Goal: Information Seeking & Learning: Learn about a topic

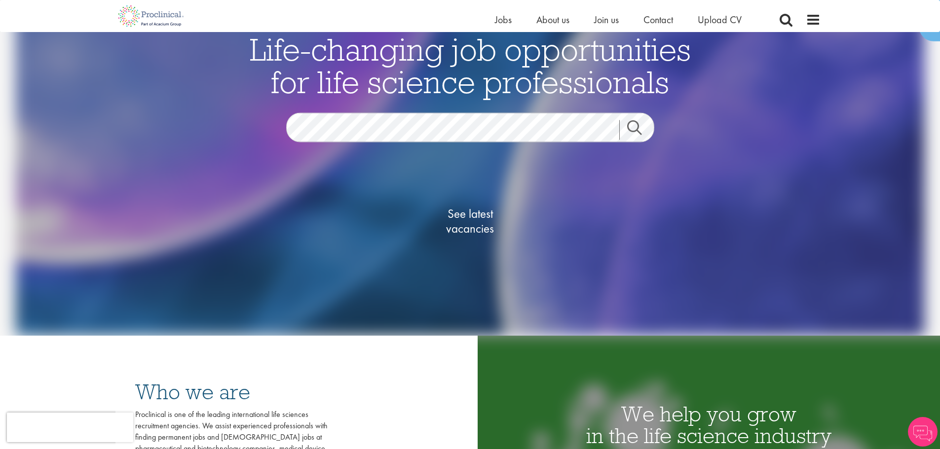
scroll to position [148, 0]
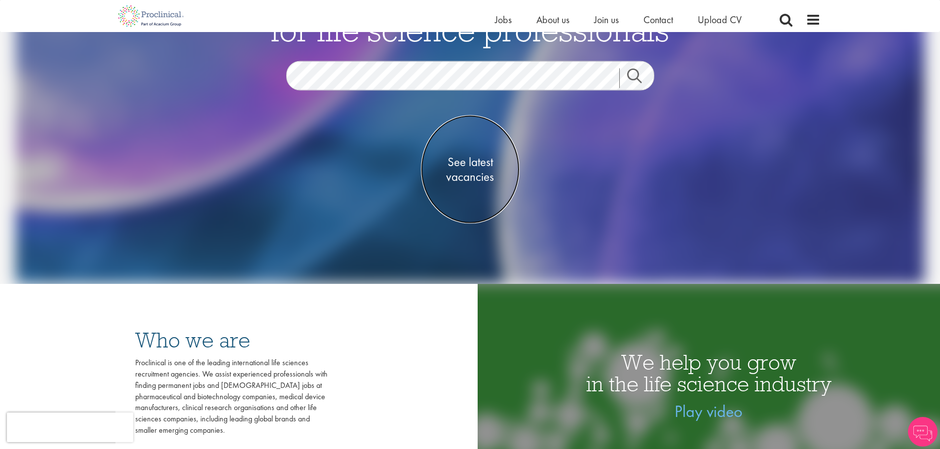
click at [481, 157] on span "See latest vacancies" at bounding box center [470, 170] width 99 height 30
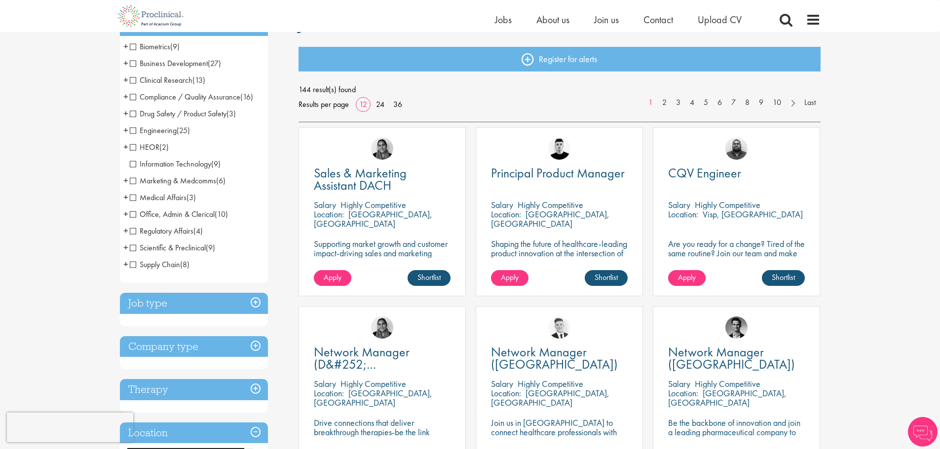
scroll to position [99, 0]
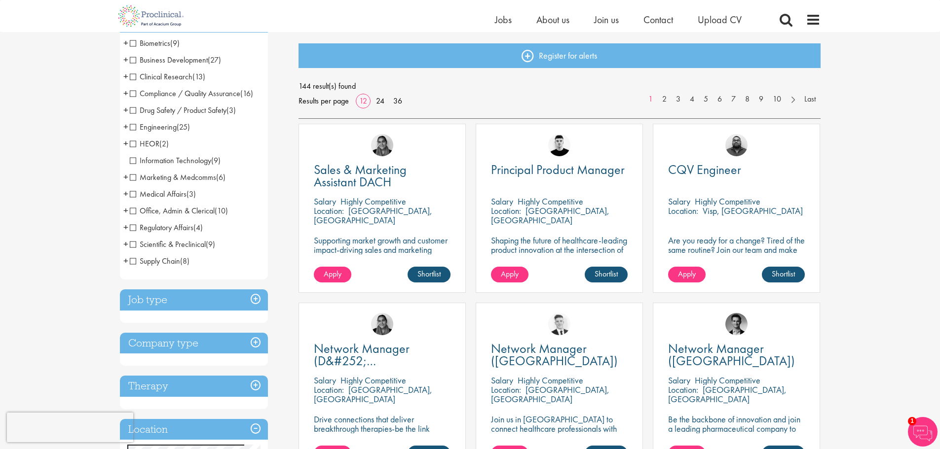
click at [157, 128] on span "Engineering" at bounding box center [153, 127] width 47 height 10
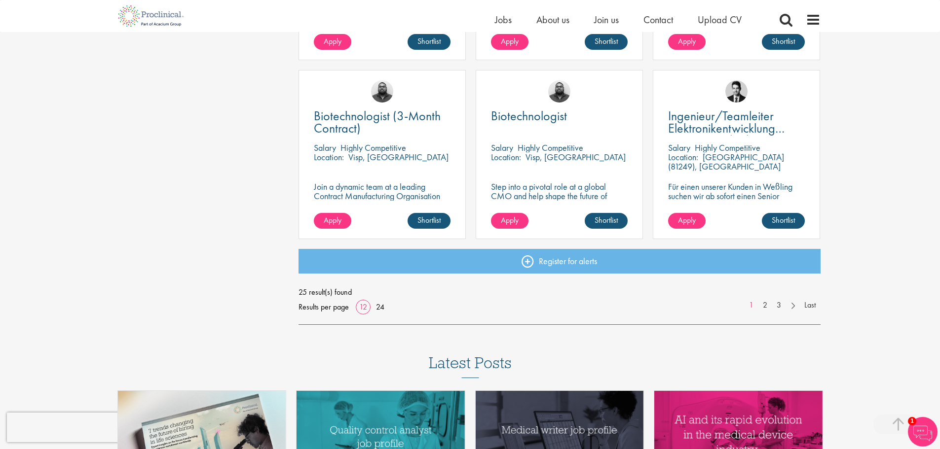
scroll to position [691, 0]
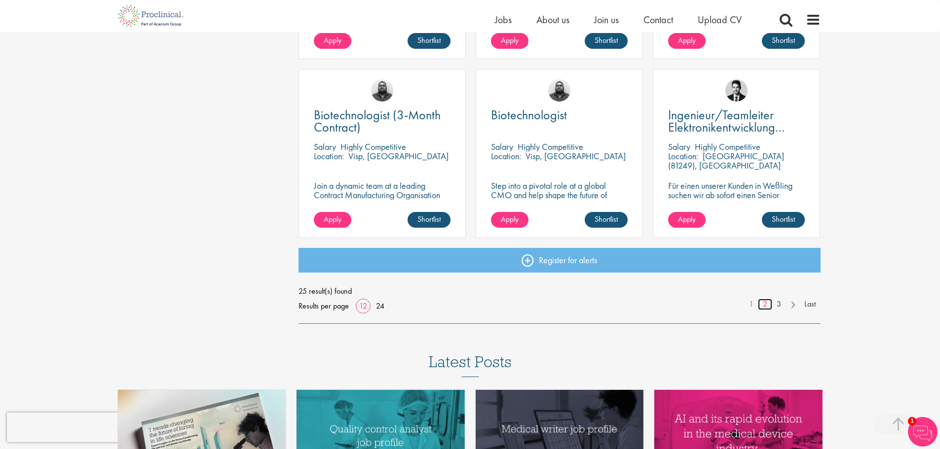
click at [761, 304] on link "2" at bounding box center [765, 304] width 14 height 11
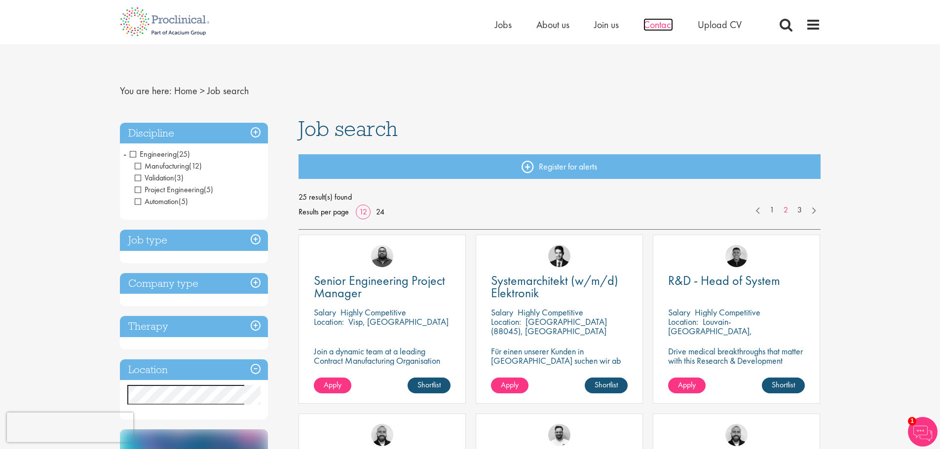
click at [652, 30] on span "Contact" at bounding box center [658, 24] width 30 height 13
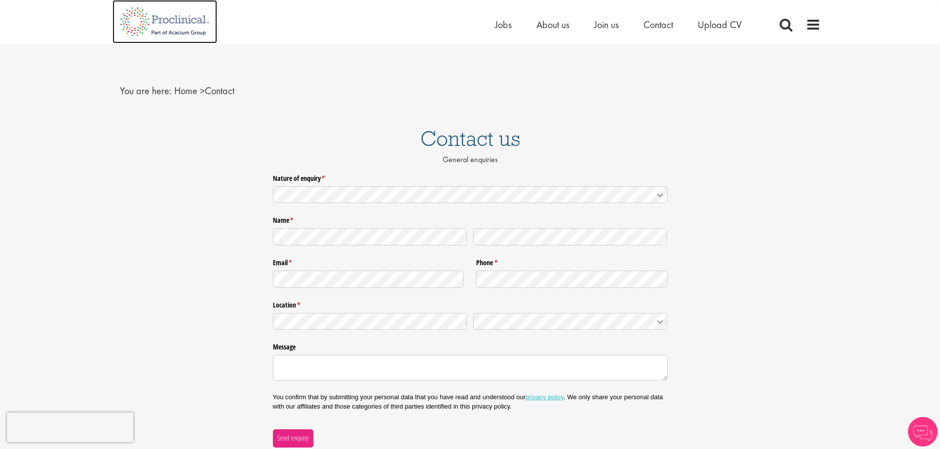
click at [171, 20] on img at bounding box center [164, 21] width 105 height 43
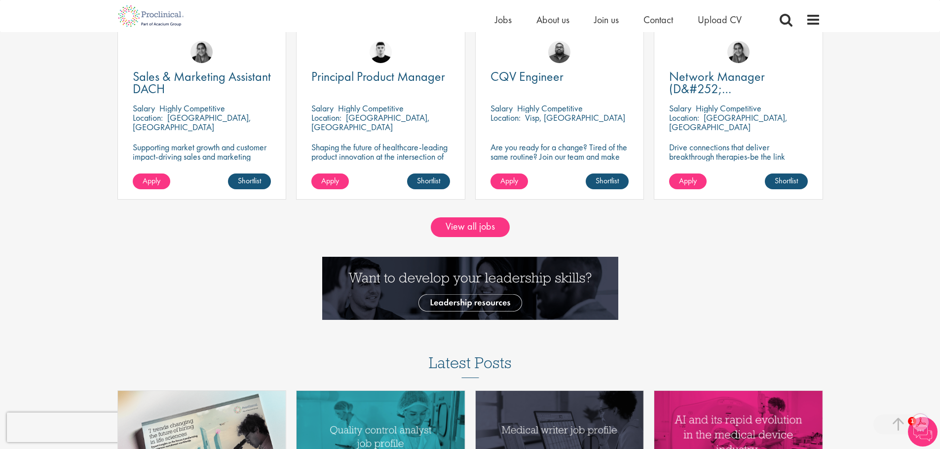
scroll to position [987, 0]
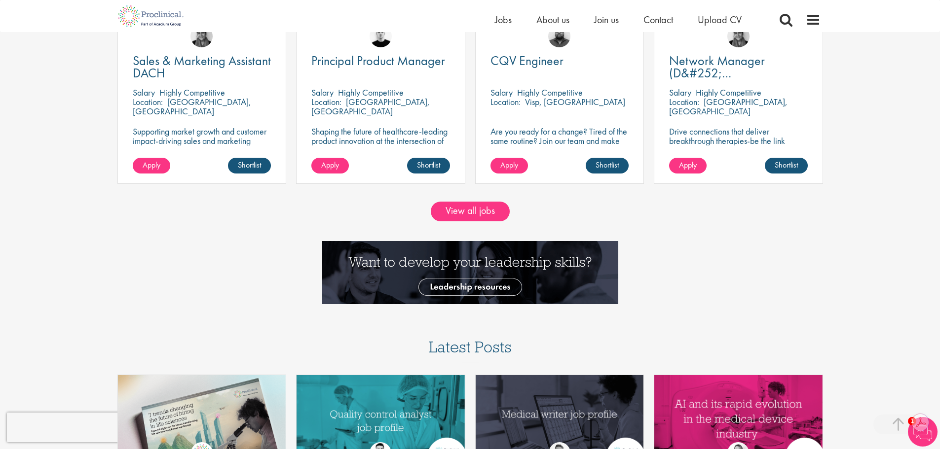
click at [485, 200] on div "View all jobs" at bounding box center [470, 217] width 955 height 47
click at [485, 208] on link "View all jobs" at bounding box center [470, 212] width 79 height 20
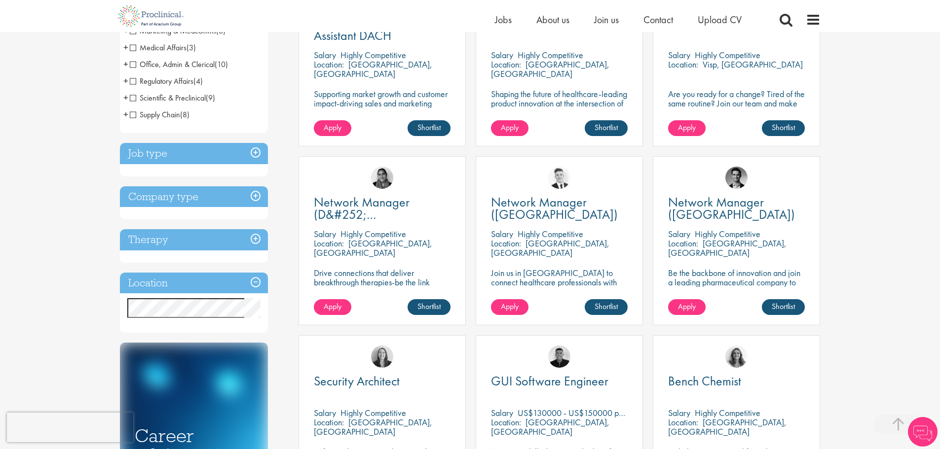
scroll to position [247, 0]
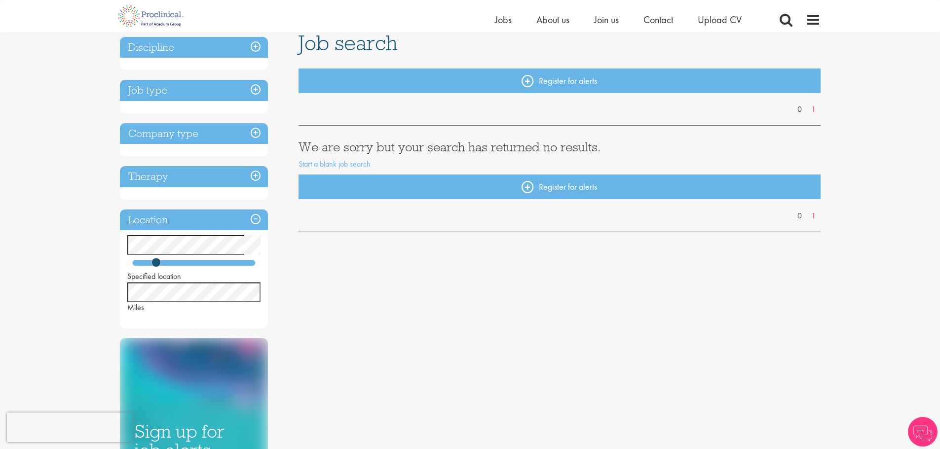
scroll to position [49, 0]
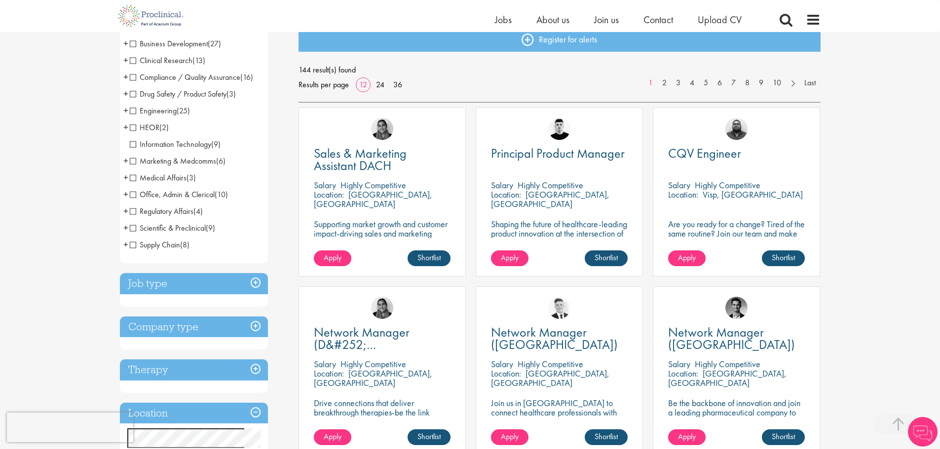
scroll to position [296, 0]
